Goal: Task Accomplishment & Management: Manage account settings

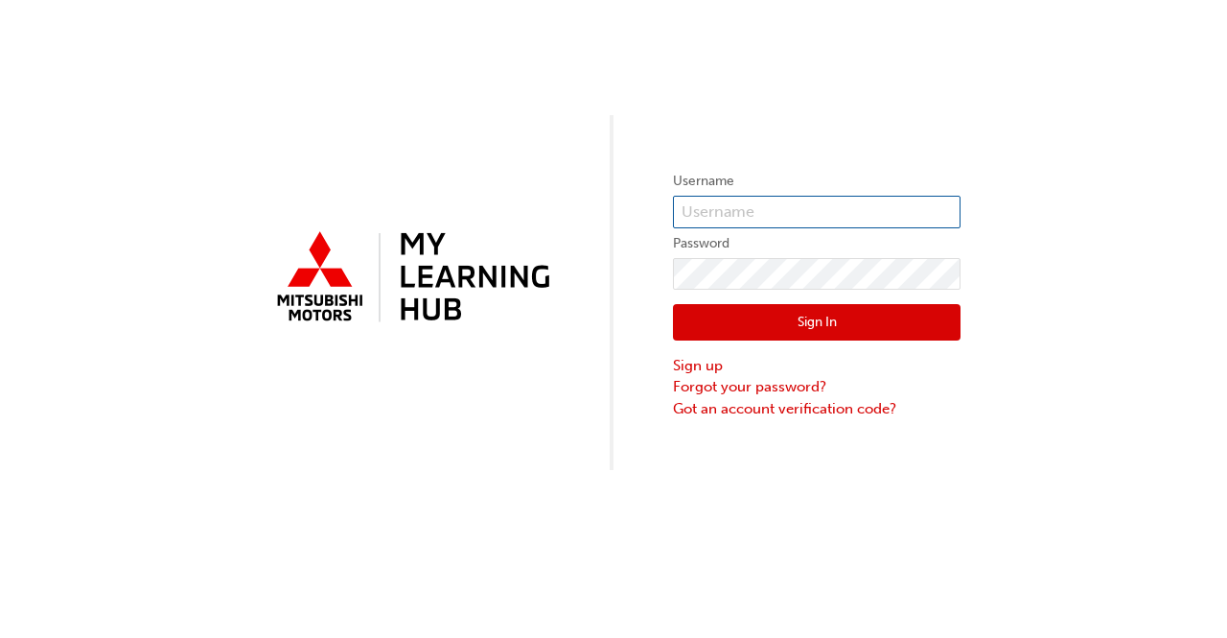
paste input "[EMAIL_ADDRESS][DOMAIN_NAME]"
type input "[EMAIL_ADDRESS][DOMAIN_NAME]"
click at [789, 323] on button "Sign In" at bounding box center [817, 322] width 288 height 36
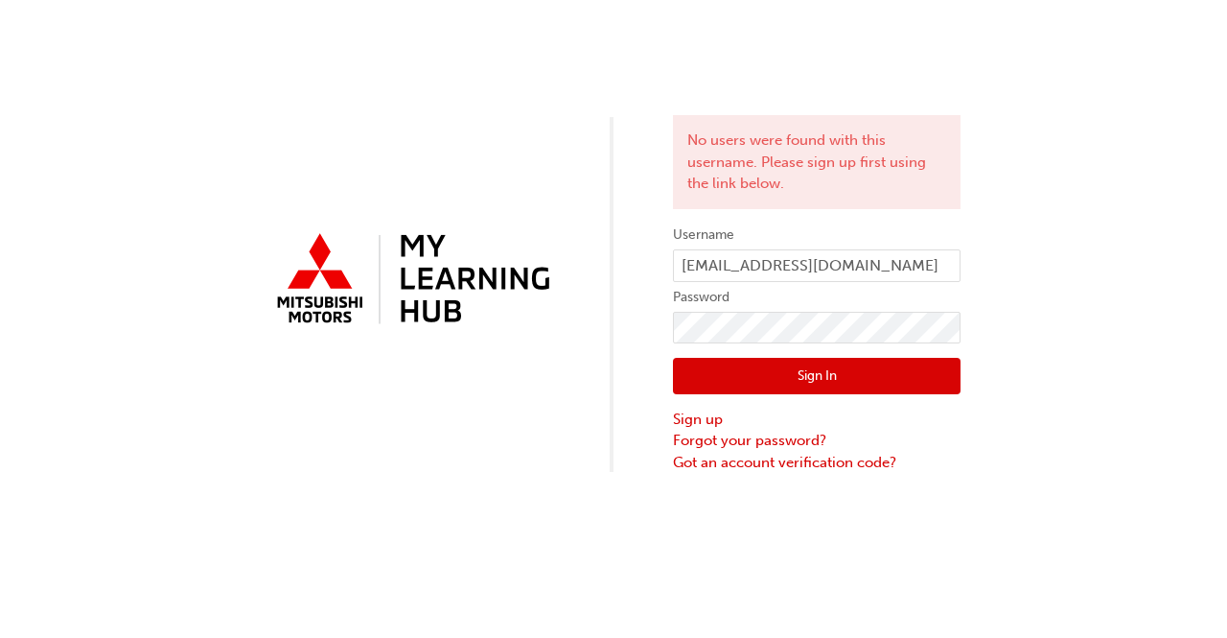
click at [818, 368] on button "Sign In" at bounding box center [817, 376] width 288 height 36
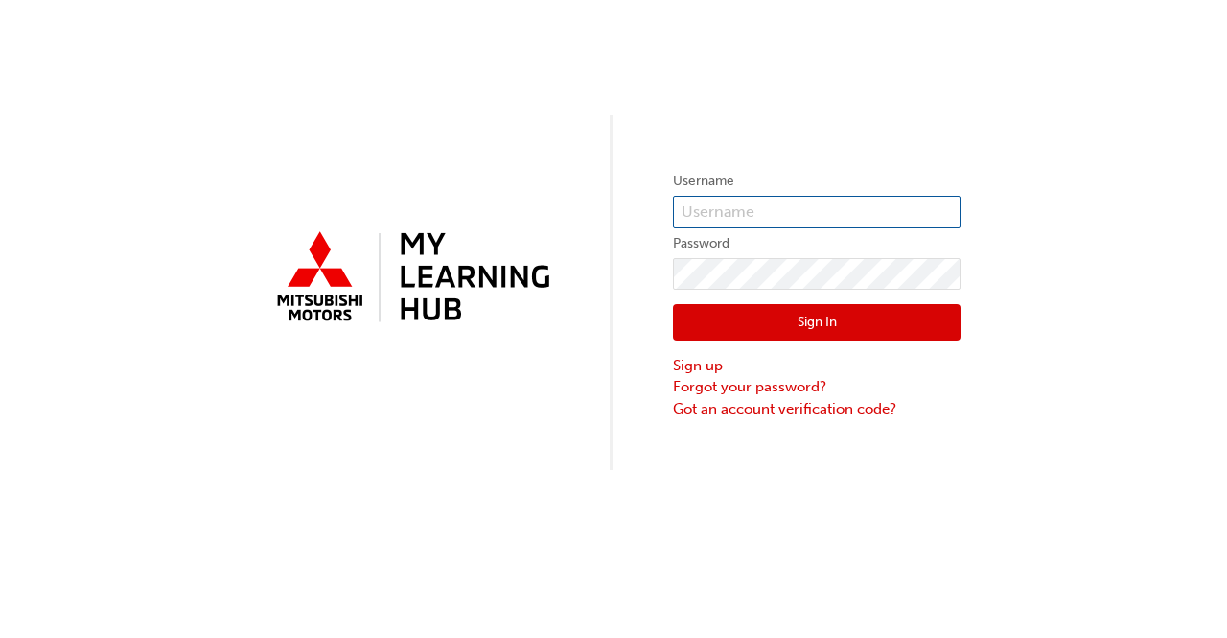
type input "[EMAIL_ADDRESS][DOMAIN_NAME]"
click at [805, 323] on button "Sign In" at bounding box center [817, 322] width 288 height 36
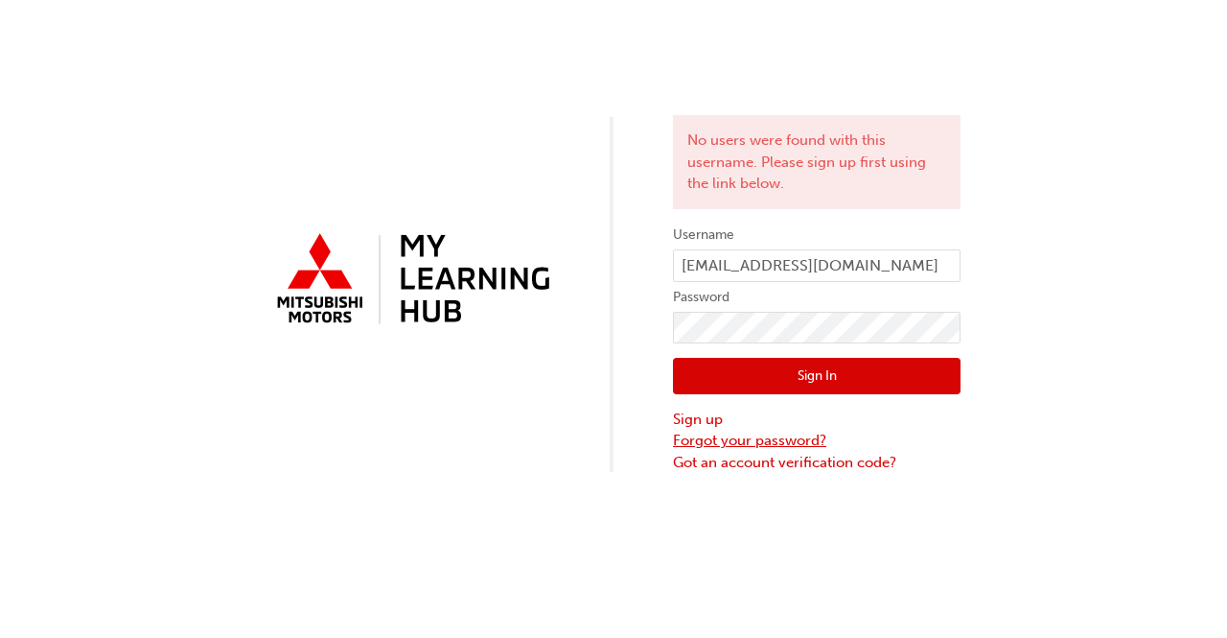
click at [740, 435] on link "Forgot your password?" at bounding box center [817, 441] width 288 height 22
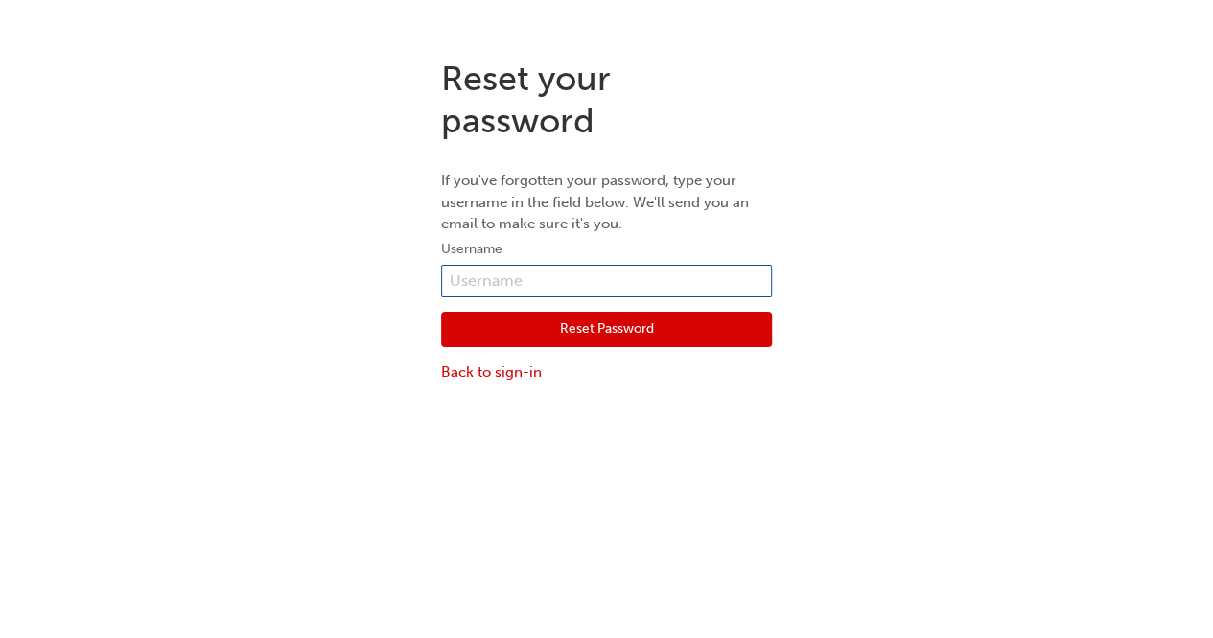
paste input "[EMAIL_ADDRESS][DOMAIN_NAME]"
type input "[EMAIL_ADDRESS][DOMAIN_NAME]"
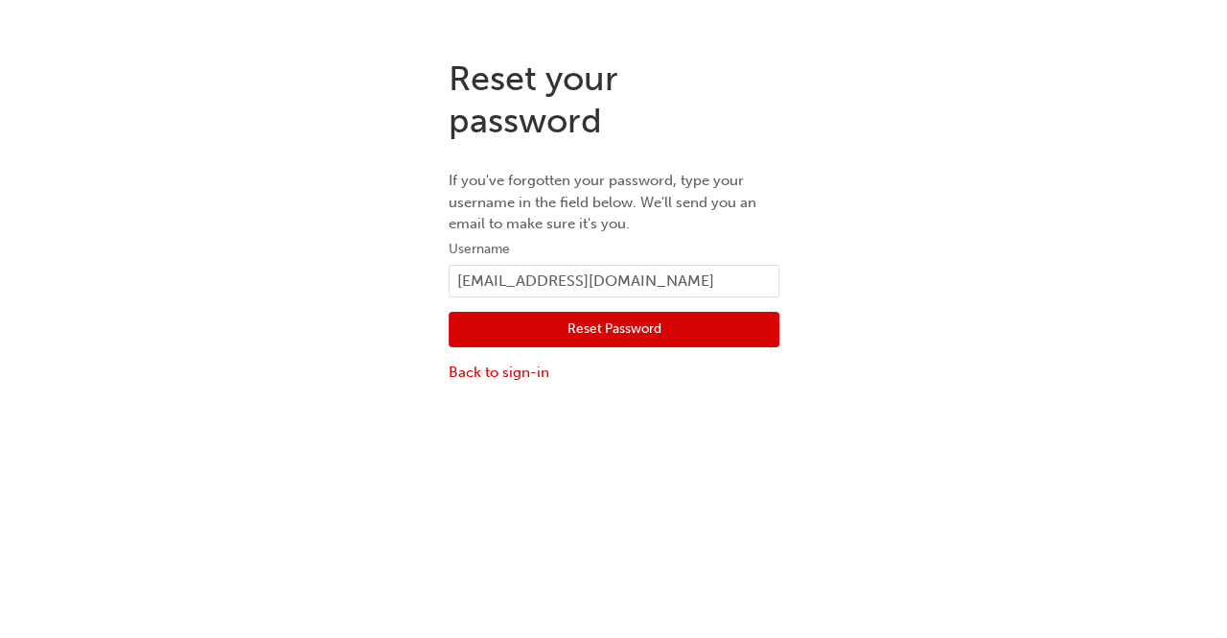
scroll to position [0, 0]
click at [565, 335] on button "Reset Password" at bounding box center [606, 330] width 331 height 36
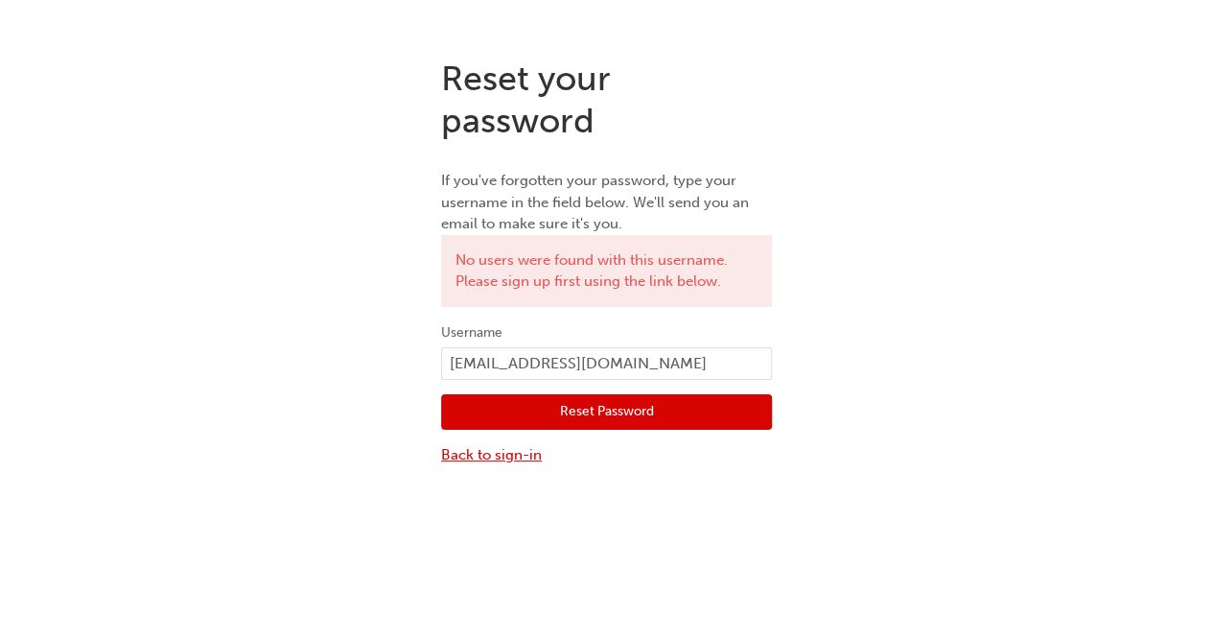
click at [500, 453] on link "Back to sign-in" at bounding box center [606, 455] width 331 height 22
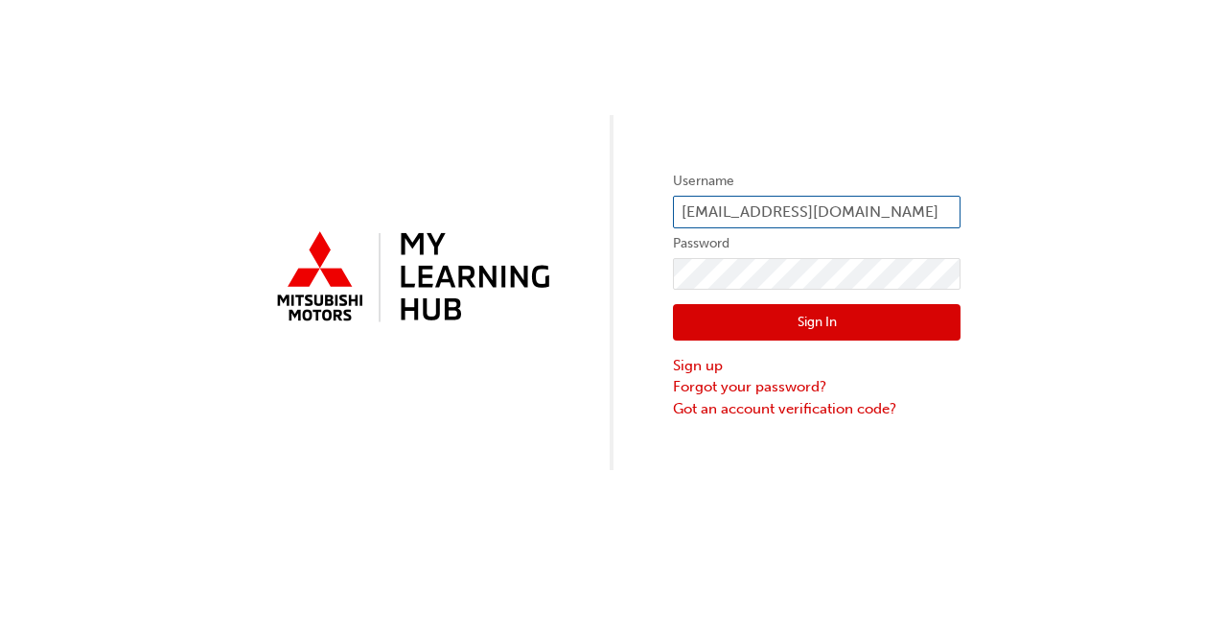
click at [949, 202] on input "[EMAIL_ADDRESS][DOMAIN_NAME]" at bounding box center [817, 212] width 288 height 33
click at [943, 211] on input ".com.au" at bounding box center [817, 212] width 288 height 33
type input "."
paste input "5982736"
type input "5982736"
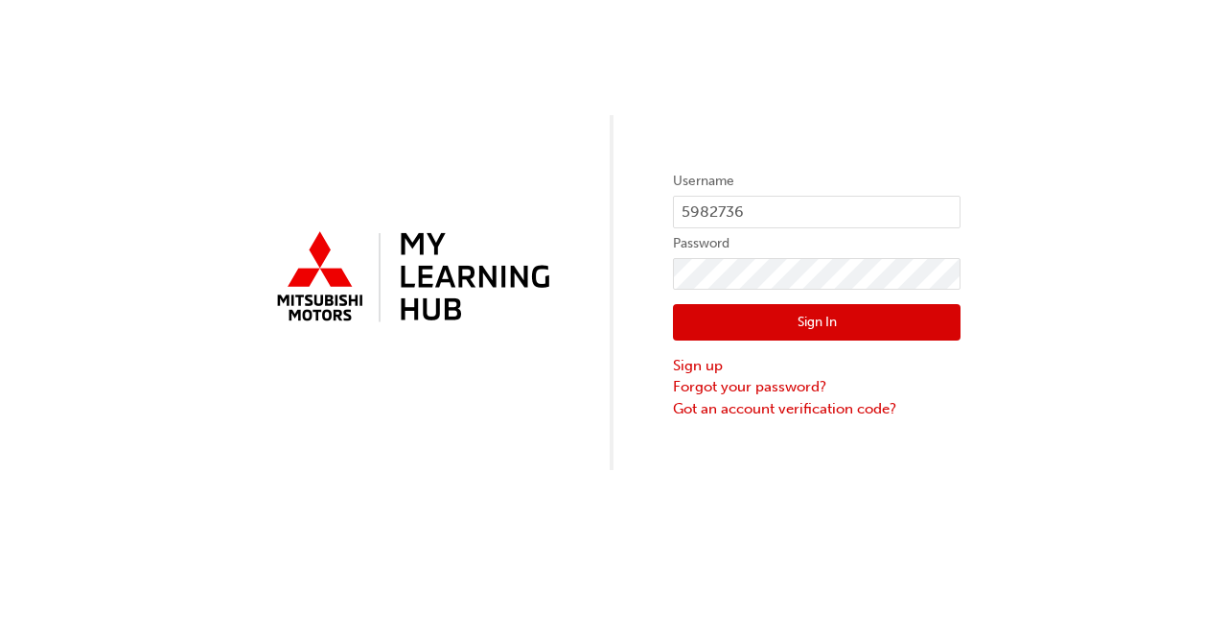
click at [798, 321] on button "Sign In" at bounding box center [817, 322] width 288 height 36
type input "[EMAIL_ADDRESS][DOMAIN_NAME]"
click at [749, 384] on link "Forgot your password?" at bounding box center [817, 387] width 288 height 22
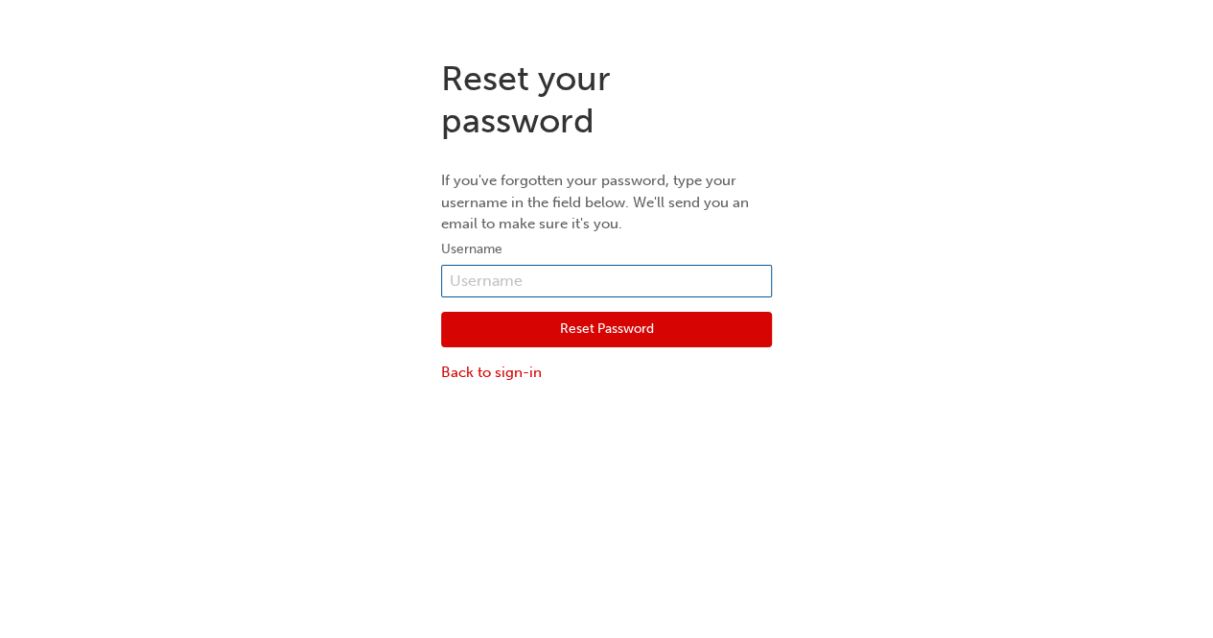
paste input "5982736"
type input "5"
paste input "[EMAIL_ADDRESS][DOMAIN_NAME]"
type input "[EMAIL_ADDRESS][DOMAIN_NAME]"
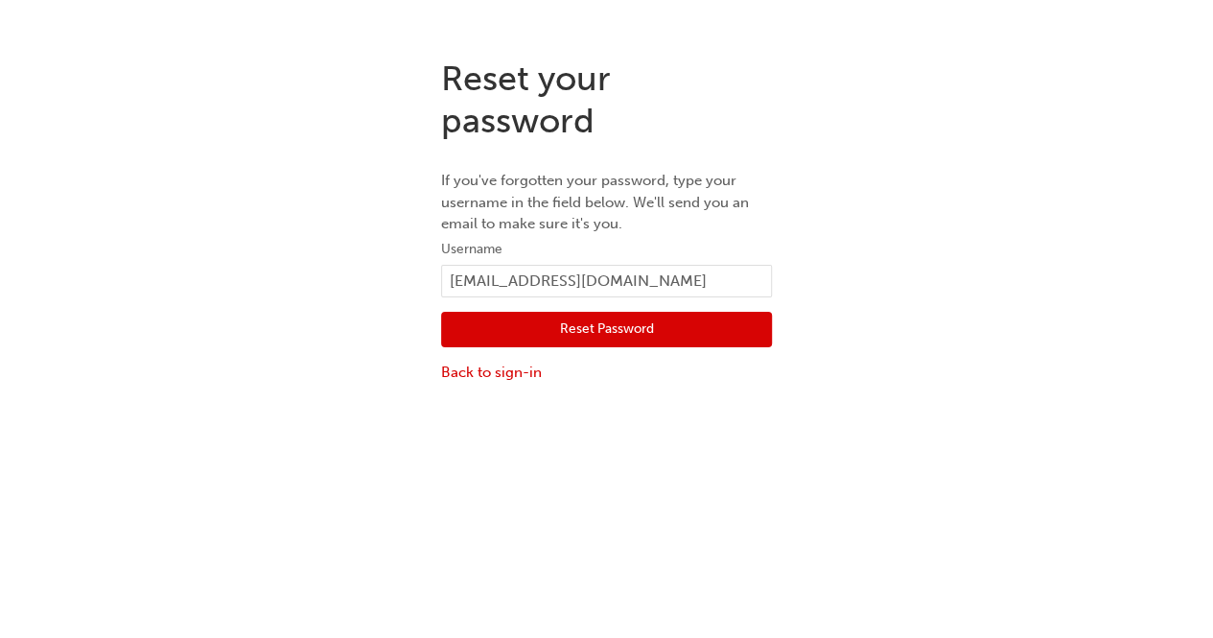
scroll to position [0, 0]
click at [568, 335] on button "Reset Password" at bounding box center [606, 330] width 331 height 36
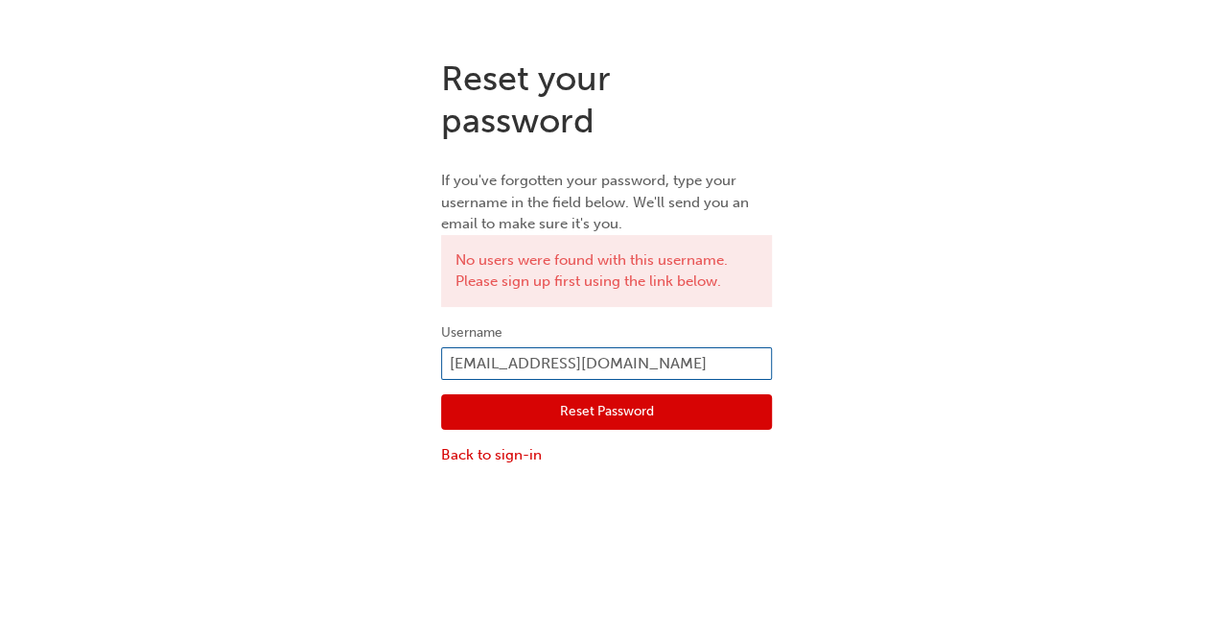
click at [645, 354] on input "[EMAIL_ADDRESS][DOMAIN_NAME]" at bounding box center [606, 363] width 331 height 33
click at [437, 476] on div "Reset your password If you've forgotten your password, type your username in th…" at bounding box center [607, 261] width 360 height 437
click at [882, 628] on div "Reset your password If you've forgotten your password, type your username in th…" at bounding box center [606, 362] width 1213 height 638
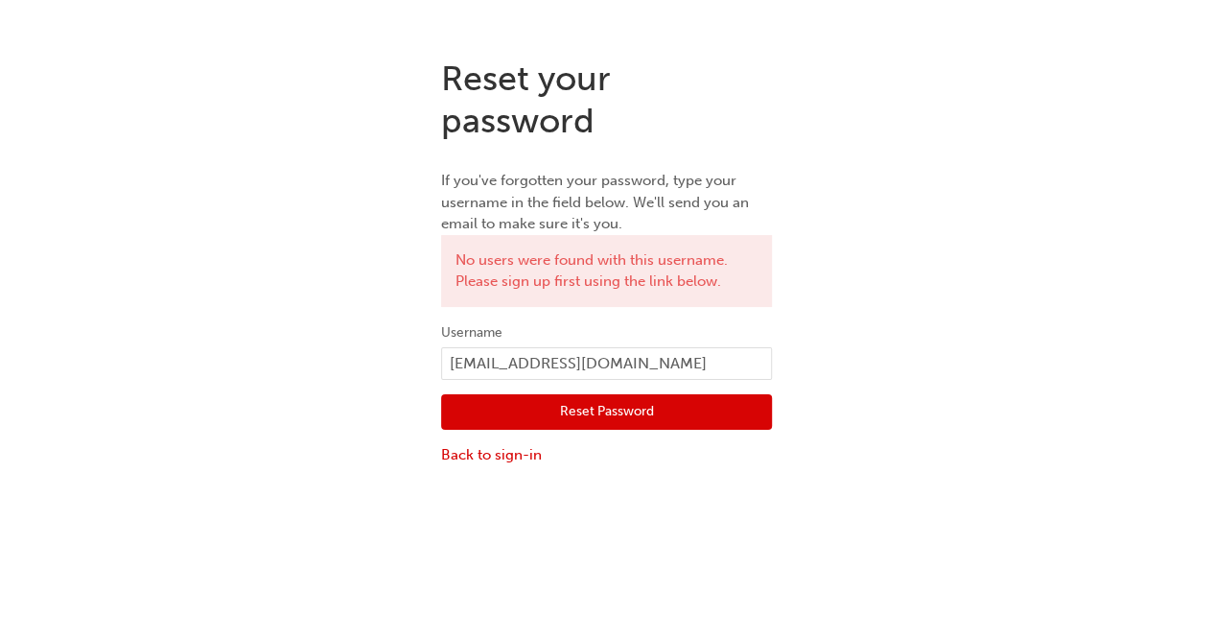
click at [882, 628] on div "Reset your password If you've forgotten your password, type your username in th…" at bounding box center [606, 362] width 1213 height 638
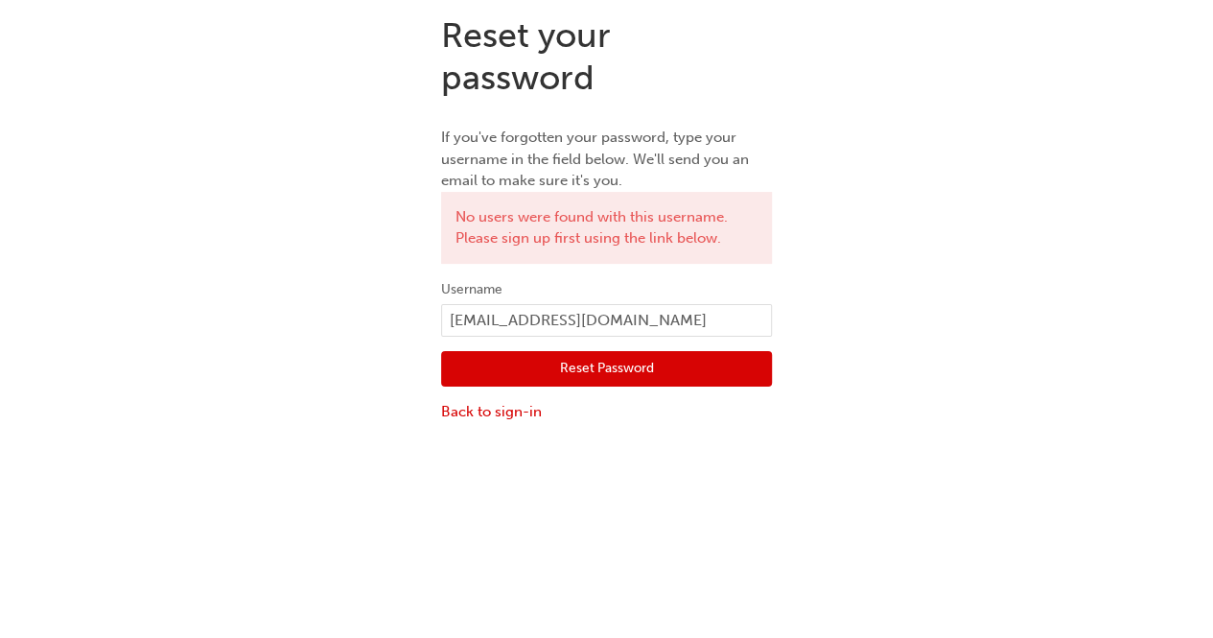
click at [819, 618] on div "Reset your password If you've forgotten your password, type your username in th…" at bounding box center [606, 319] width 1213 height 638
click at [391, 214] on div "Reset your password If you've forgotten your password, type your username in th…" at bounding box center [606, 218] width 1213 height 437
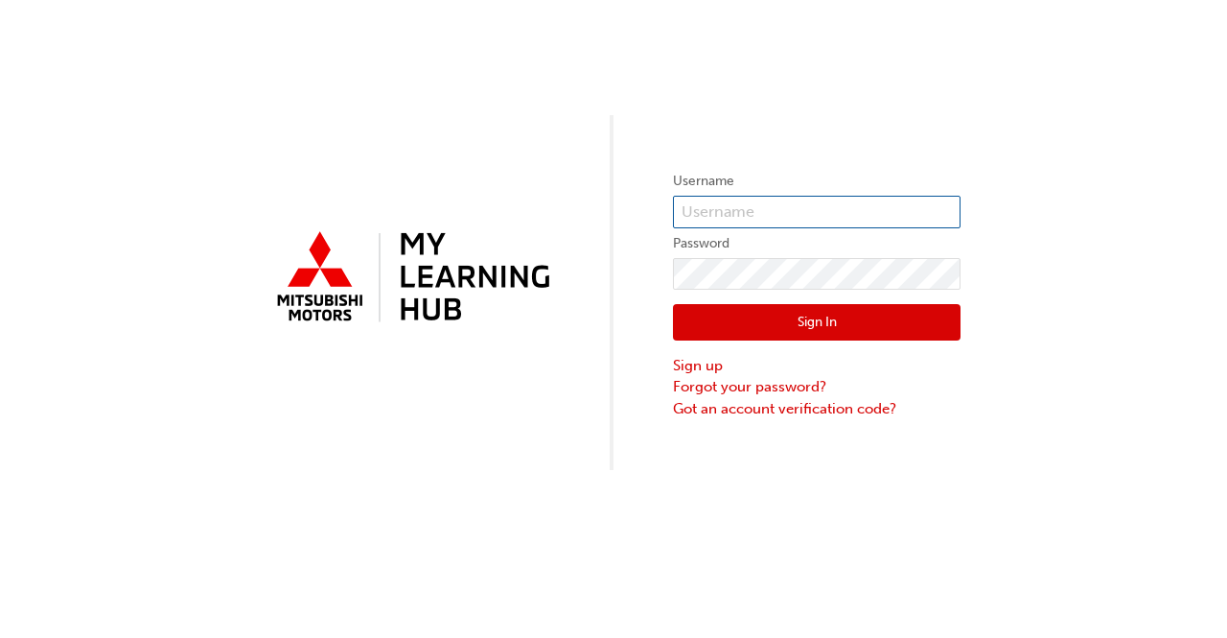
type input "[EMAIL_ADDRESS][DOMAIN_NAME]"
click at [391, 206] on div "Username cswincer@australianmotorsmitsubishi.com.au Password Sign In Sign up Fo…" at bounding box center [613, 235] width 1227 height 470
drag, startPoint x: 391, startPoint y: 214, endPoint x: 401, endPoint y: 201, distance: 15.7
click at [401, 201] on div "Username cswincer@australianmotorsmitsubishi.com.au Password Sign In Sign up Fo…" at bounding box center [613, 235] width 1227 height 470
click at [404, 175] on div "Username cswincer@australianmotorsmitsubishi.com.au Password Sign In Sign up Fo…" at bounding box center [613, 235] width 1227 height 470
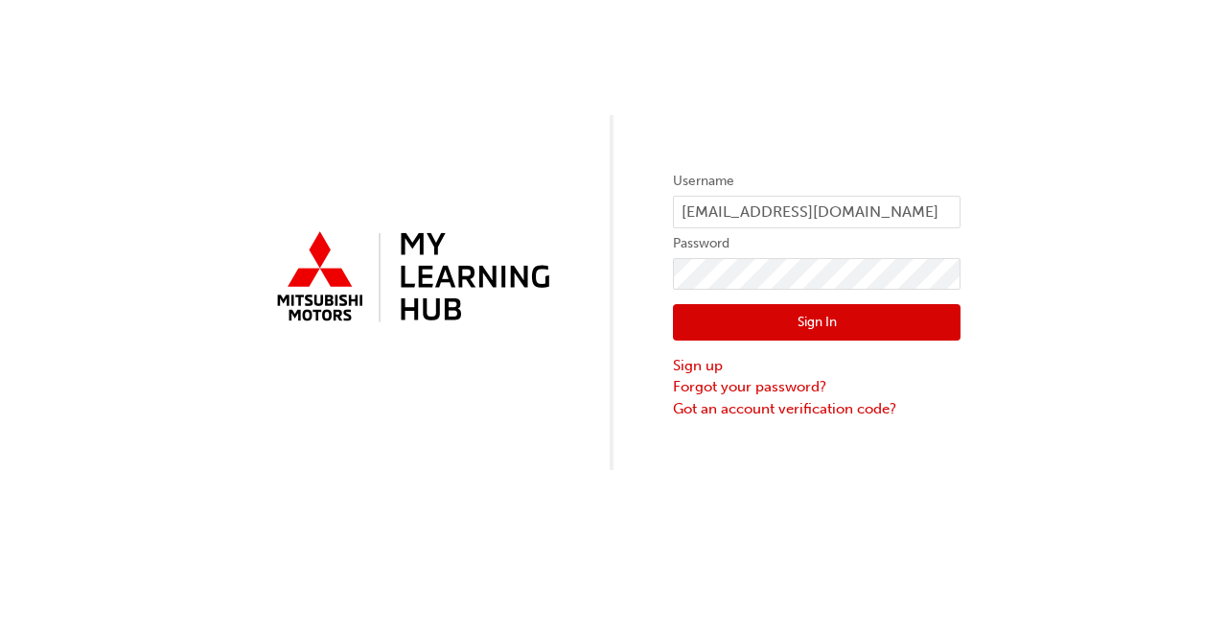
click at [389, 179] on div "Username cswincer@australianmotorsmitsubishi.com.au Password Sign In Sign up Fo…" at bounding box center [613, 235] width 1227 height 470
click at [389, 174] on div "Username cswincer@australianmotorsmitsubishi.com.au Password Sign In Sign up Fo…" at bounding box center [613, 235] width 1227 height 470
click at [393, 181] on div "Username cswincer@australianmotorsmitsubishi.com.au Password Sign In Sign up Fo…" at bounding box center [613, 235] width 1227 height 470
click at [445, 129] on div "Username cswincer@australianmotorsmitsubishi.com.au Password Sign In Sign up Fo…" at bounding box center [613, 235] width 1227 height 470
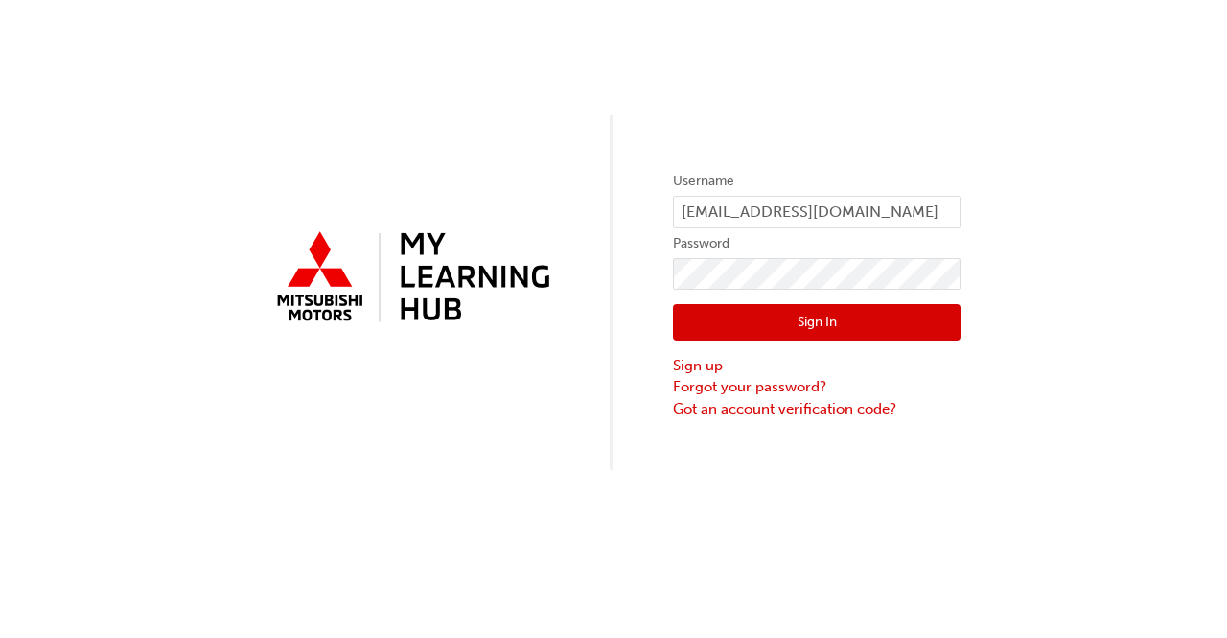
click at [444, 86] on div "Username cswincer@australianmotorsmitsubishi.com.au Password Sign In Sign up Fo…" at bounding box center [613, 235] width 1227 height 470
drag, startPoint x: 431, startPoint y: 69, endPoint x: 441, endPoint y: 44, distance: 26.7
click at [441, 44] on div "Username cswincer@australianmotorsmitsubishi.com.au Password Sign In Sign up Fo…" at bounding box center [613, 235] width 1227 height 470
click at [440, 47] on div "Username cswincer@australianmotorsmitsubishi.com.au Password Sign In Sign up Fo…" at bounding box center [613, 235] width 1227 height 470
drag, startPoint x: 457, startPoint y: 7, endPoint x: 461, endPoint y: 71, distance: 64.3
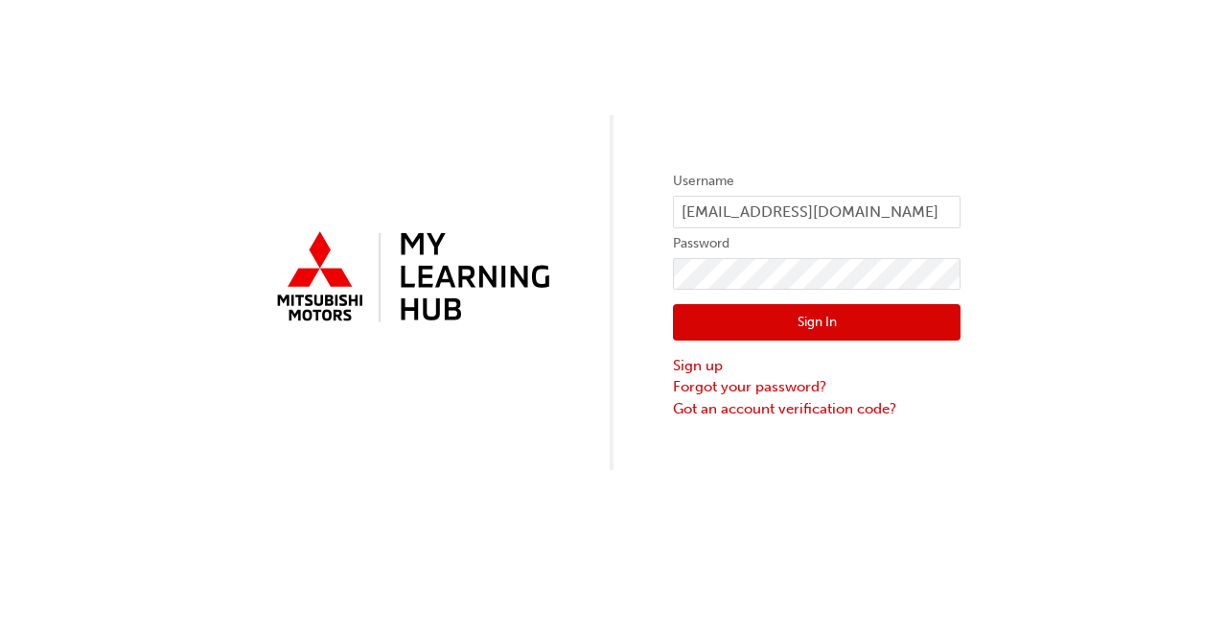
click at [457, 7] on div "Username cswincer@australianmotorsmitsubishi.com.au Password Sign In Sign up Fo…" at bounding box center [613, 235] width 1227 height 470
click at [470, 72] on div "Username cswincer@australianmotorsmitsubishi.com.au Password Sign In Sign up Fo…" at bounding box center [613, 235] width 1227 height 470
click at [468, 87] on div "Username cswincer@australianmotorsmitsubishi.com.au Password Sign In Sign up Fo…" at bounding box center [613, 235] width 1227 height 470
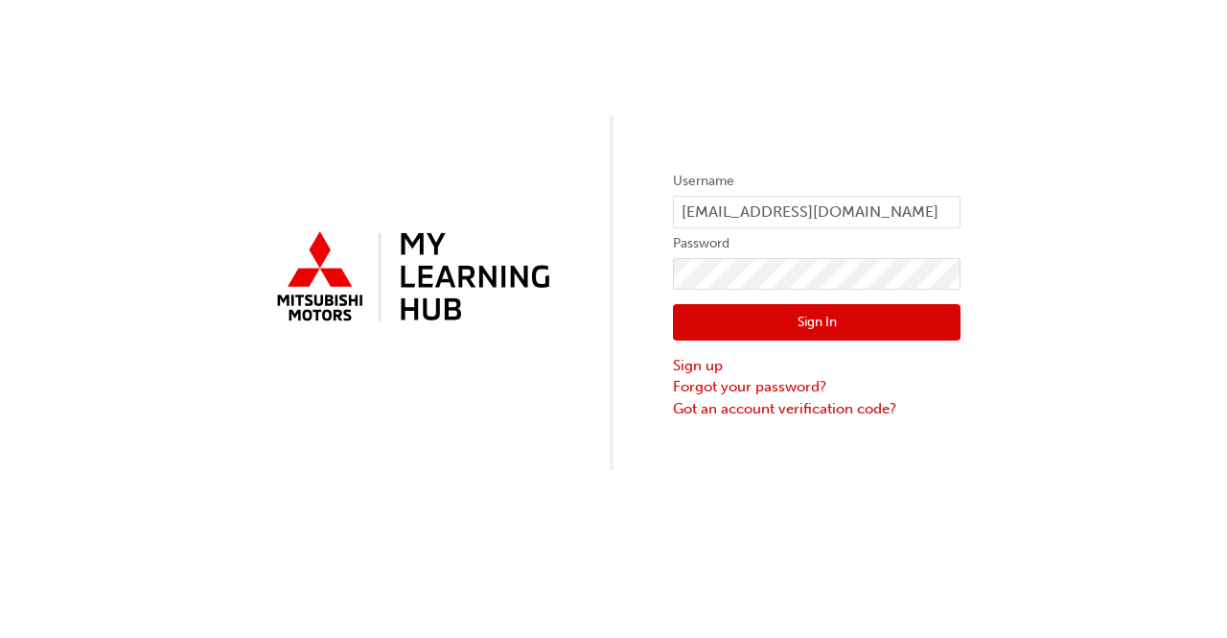
drag, startPoint x: 468, startPoint y: 87, endPoint x: 486, endPoint y: 195, distance: 108.9
click at [486, 195] on div "Username cswincer@australianmotorsmitsubishi.com.au Password Sign In Sign up Fo…" at bounding box center [613, 235] width 1227 height 470
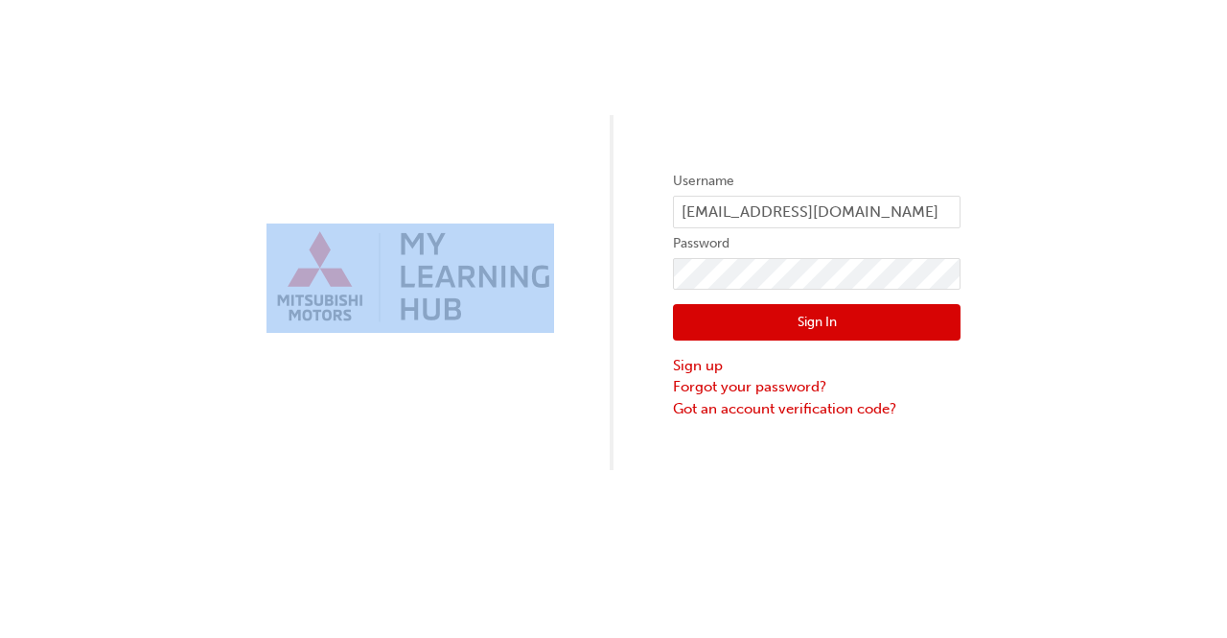
click at [486, 195] on div "Username cswincer@australianmotorsmitsubishi.com.au Password Sign In Sign up Fo…" at bounding box center [613, 235] width 1227 height 470
drag, startPoint x: 486, startPoint y: 195, endPoint x: 770, endPoint y: 314, distance: 307.7
click at [770, 314] on button "Sign In" at bounding box center [817, 322] width 288 height 36
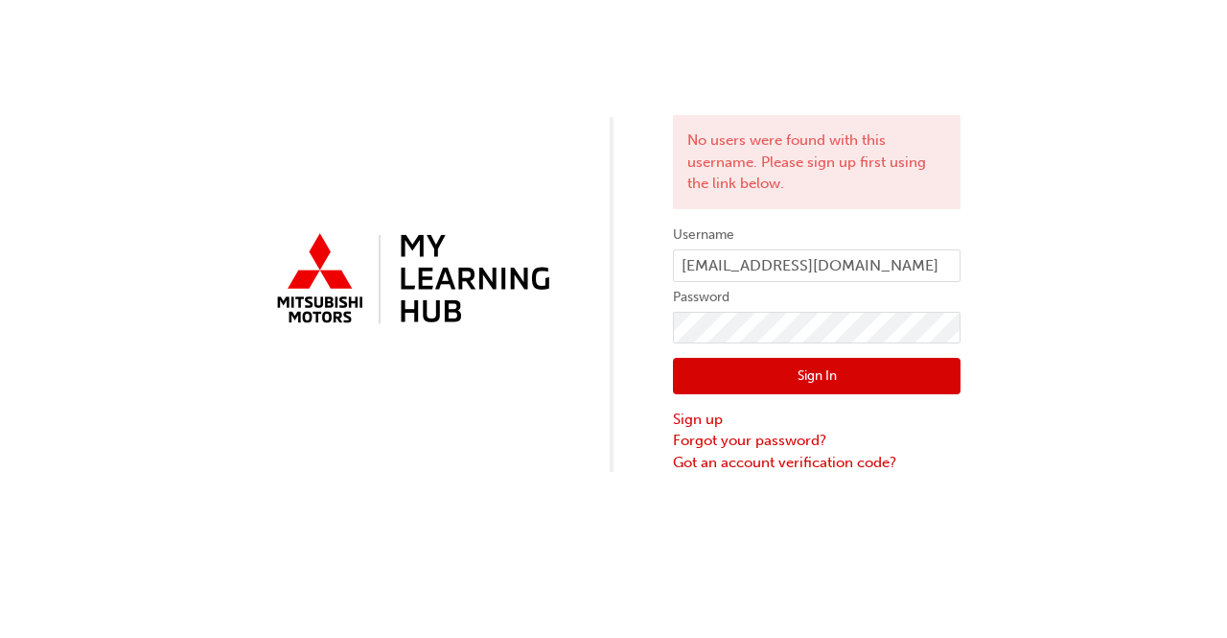
drag, startPoint x: 770, startPoint y: 314, endPoint x: 1036, endPoint y: 71, distance: 360.4
click at [1041, 58] on div "No users were found with this username. Please sign up first using the link bel…" at bounding box center [613, 236] width 1227 height 473
